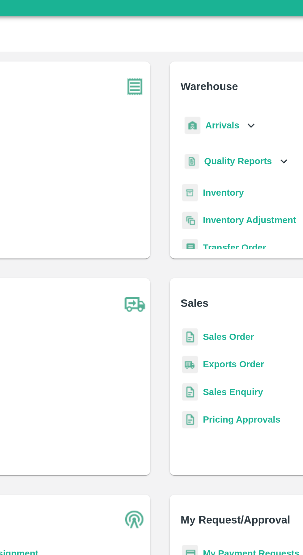
scroll to position [3, 0]
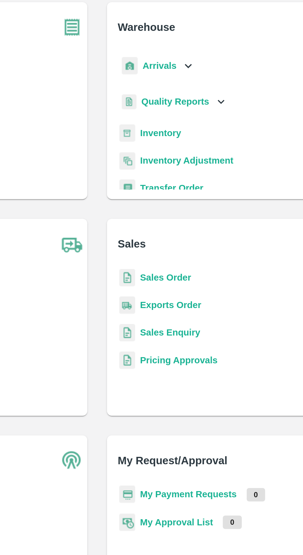
click at [182, 69] on b "Arrivals" at bounding box center [182, 70] width 17 height 5
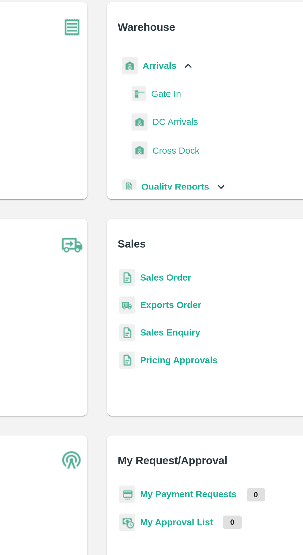
click at [184, 94] on link "DC Arrivals" at bounding box center [190, 98] width 23 height 9
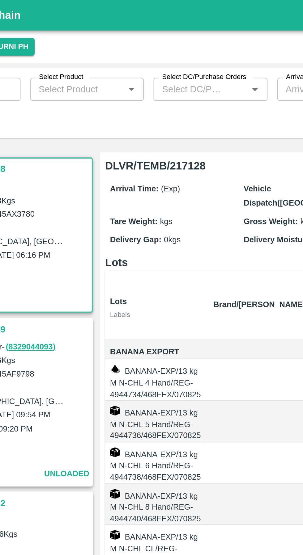
click at [80, 112] on div "From: Village-[GEOGRAPHIC_DATA], [GEOGRAPHIC_DATA]-[GEOGRAPHIC_DATA], State-[GE…" at bounding box center [55, 118] width 86 height 14
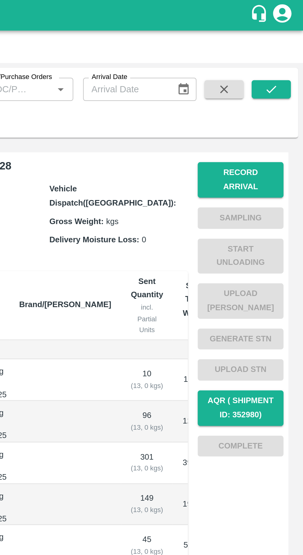
scroll to position [61, 0]
click at [189, 144] on th "Brand/[PERSON_NAME]" at bounding box center [183, 154] width 56 height 35
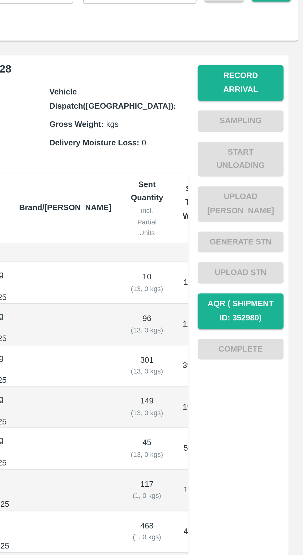
scroll to position [0, 0]
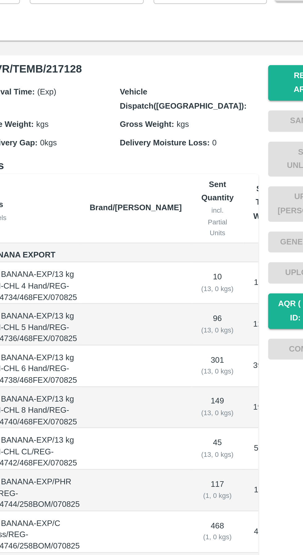
click at [259, 263] on div "Record Arrival Sampling Start Unloading Upload Tare Weight Generate STN Upload …" at bounding box center [269, 206] width 48 height 264
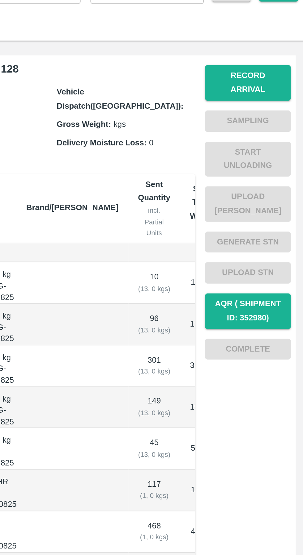
click at [245, 338] on div "Record Arrival Sampling Start Unloading Upload Tare Weight Generate STN Upload …" at bounding box center [269, 206] width 48 height 264
click at [245, 339] on div "Record Arrival Sampling Start Unloading Upload Tare Weight Generate STN Upload …" at bounding box center [269, 206] width 48 height 264
